Goal: Navigation & Orientation: Find specific page/section

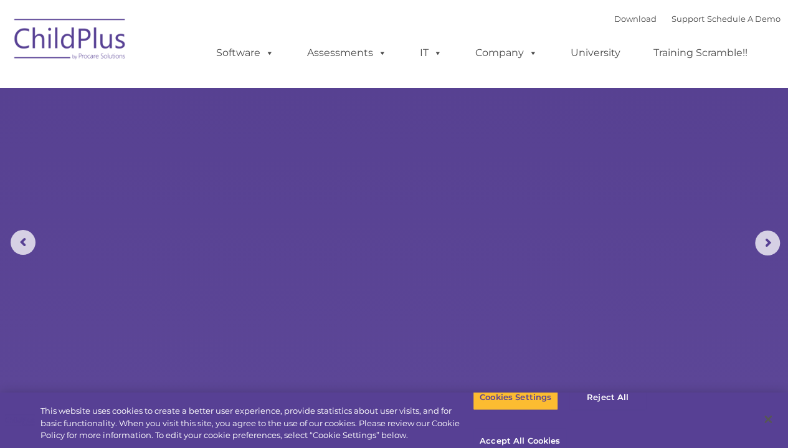
select select "MEDIUM"
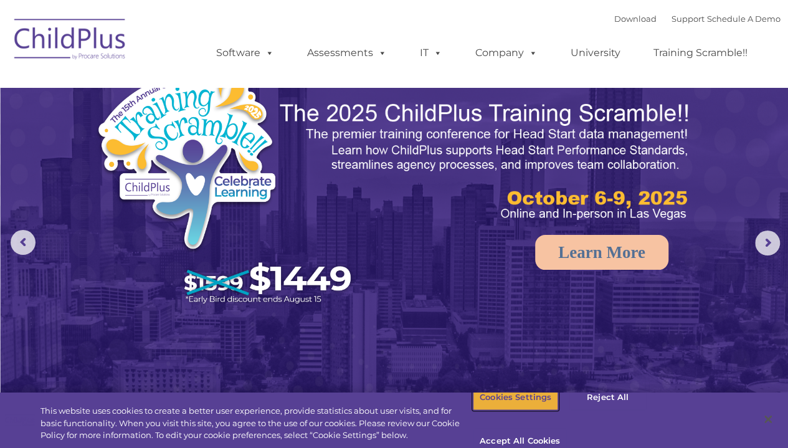
click at [488, 410] on button "Cookies Settings" at bounding box center [515, 397] width 85 height 26
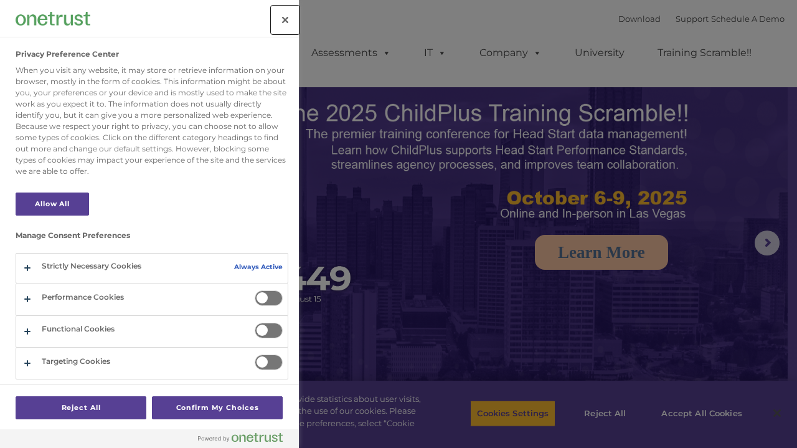
click at [286, 17] on button "Close" at bounding box center [284, 19] width 27 height 27
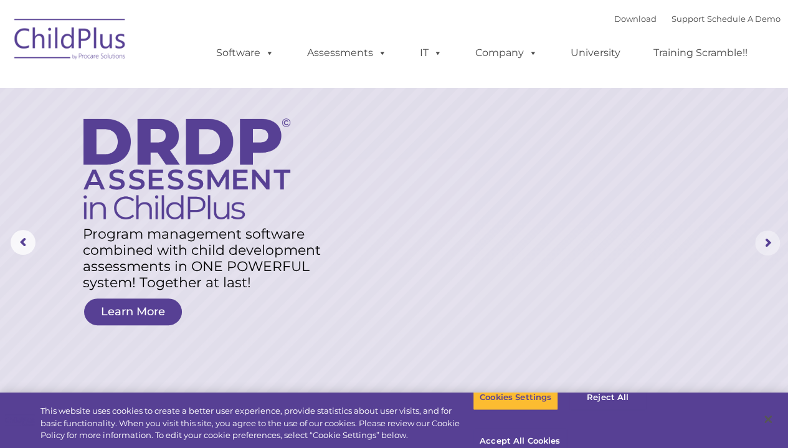
click at [768, 245] on rs-arrow at bounding box center [767, 242] width 25 height 25
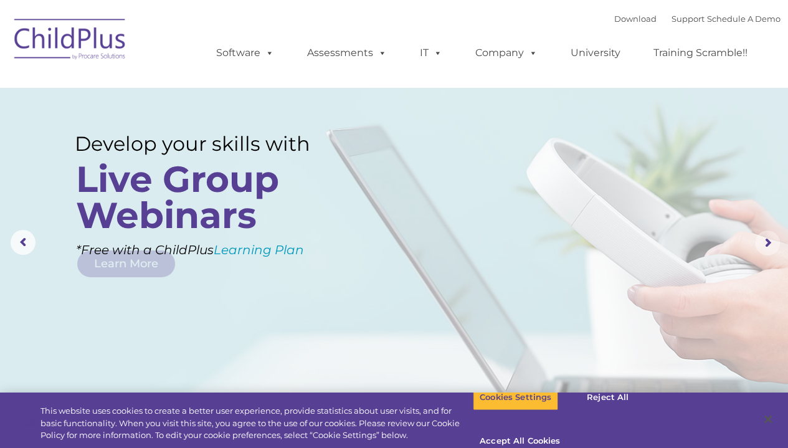
click at [768, 245] on rs-arrow at bounding box center [767, 242] width 25 height 25
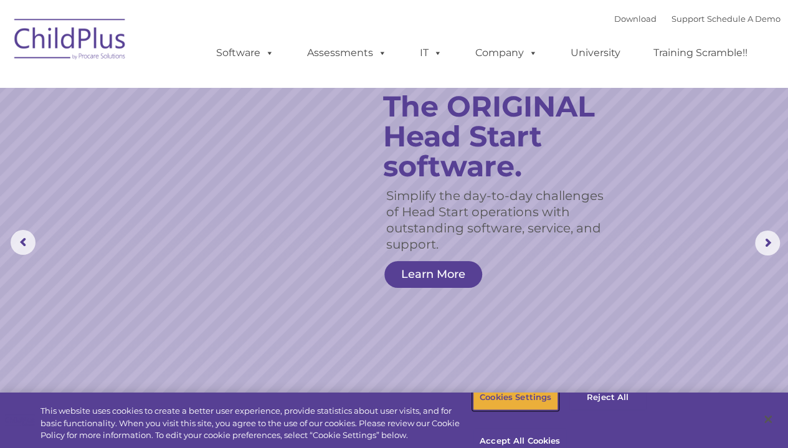
click at [509, 408] on button "Cookies Settings" at bounding box center [515, 397] width 85 height 26
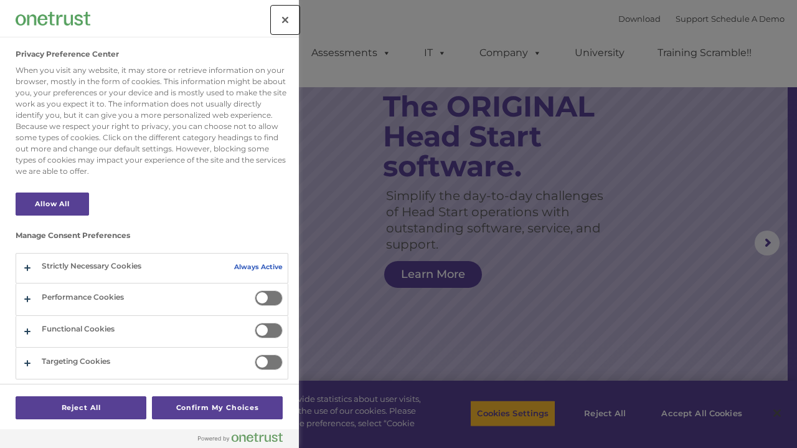
click at [278, 26] on button "Close" at bounding box center [284, 19] width 27 height 27
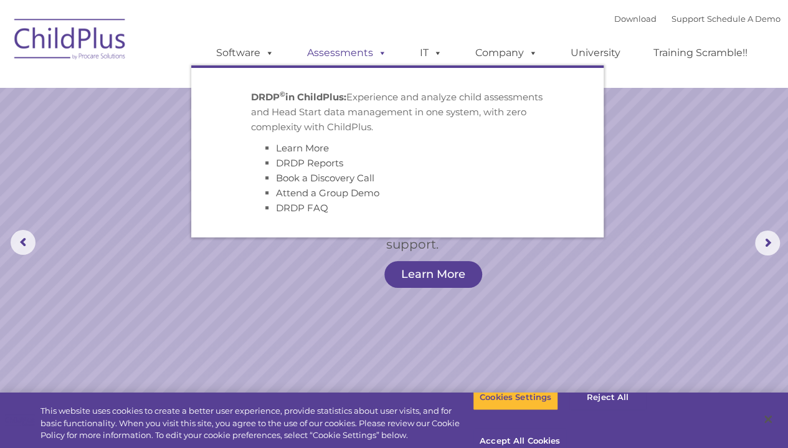
click at [356, 50] on link "Assessments" at bounding box center [346, 52] width 105 height 25
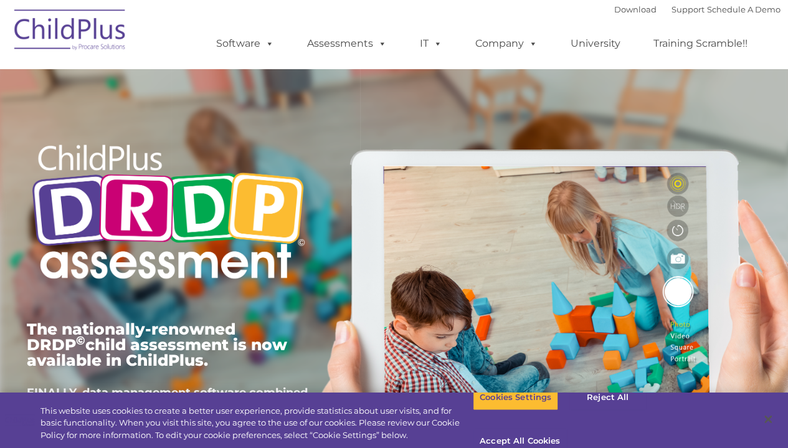
type input ""
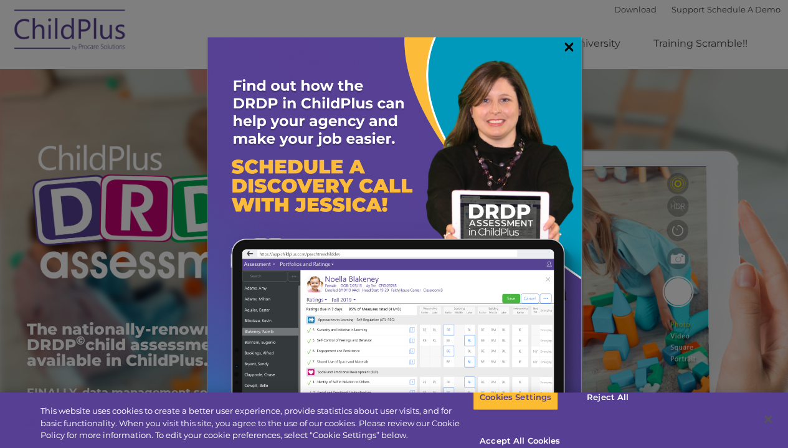
click at [568, 47] on link "×" at bounding box center [569, 46] width 14 height 12
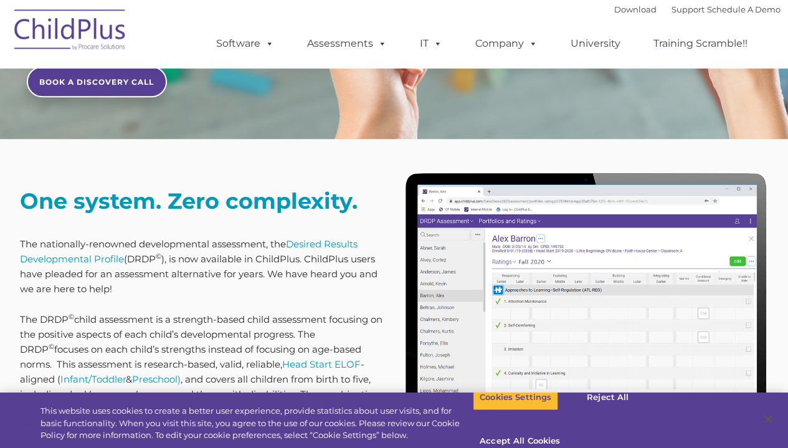
scroll to position [783, 0]
